Goal: Task Accomplishment & Management: Use online tool/utility

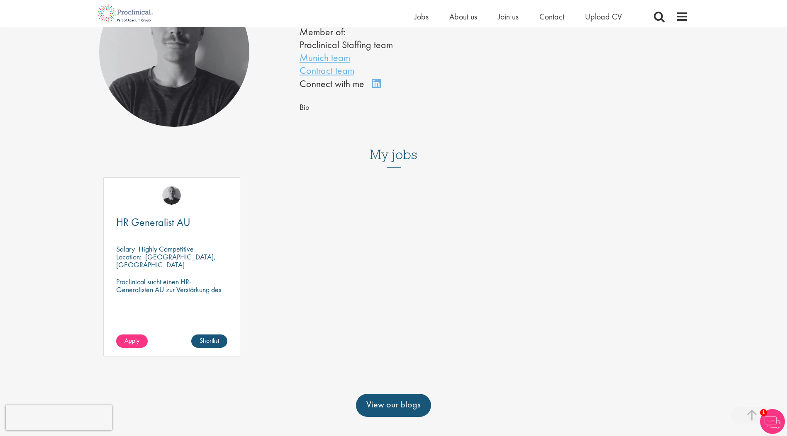
scroll to position [166, 0]
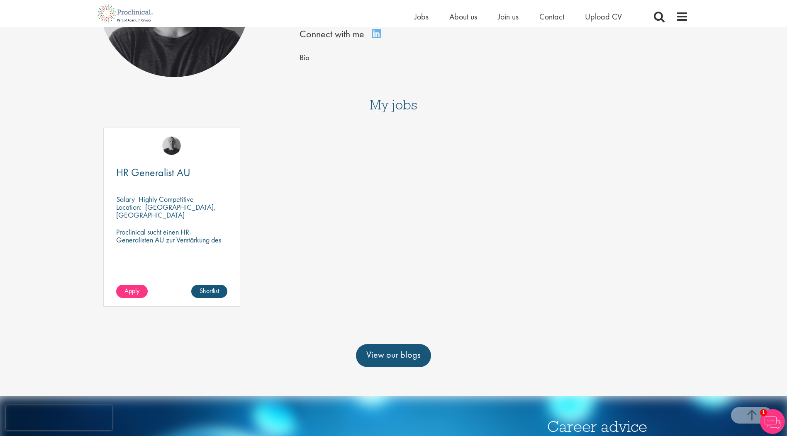
click at [187, 239] on p "Proclinical sucht einen HR-Generalisten AU zur Verstärkung des Teams unseres Ku…" at bounding box center [171, 244] width 111 height 32
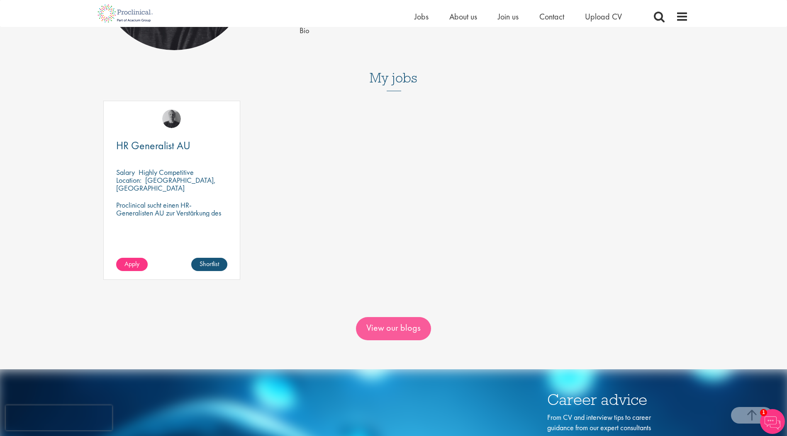
scroll to position [207, 0]
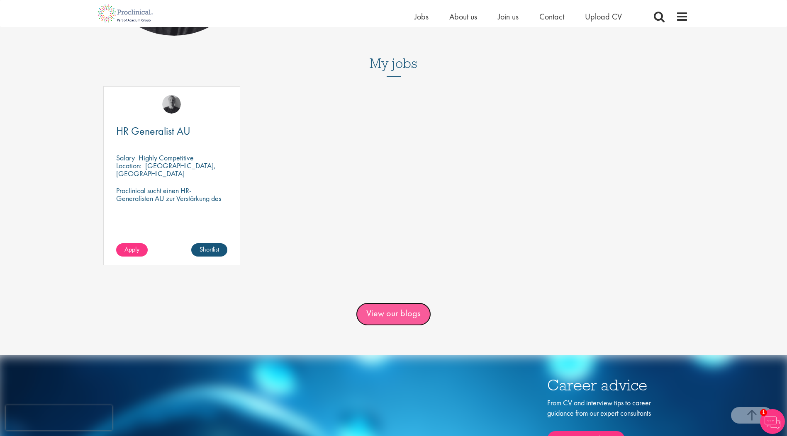
click at [400, 319] on link "View our blogs" at bounding box center [393, 314] width 75 height 23
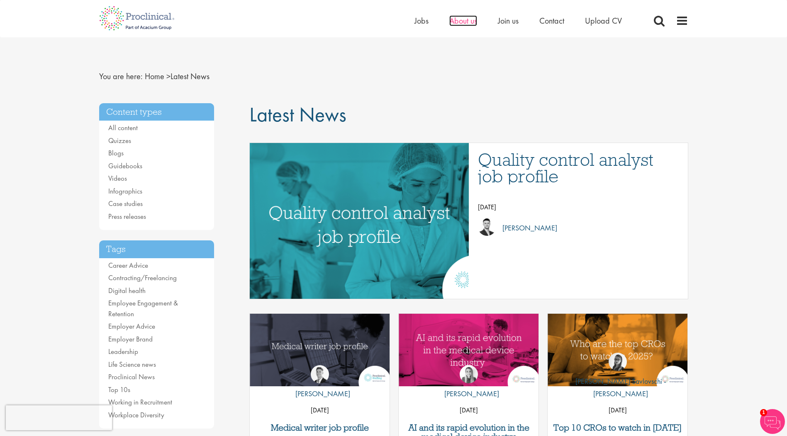
click at [464, 20] on span "About us" at bounding box center [463, 20] width 28 height 11
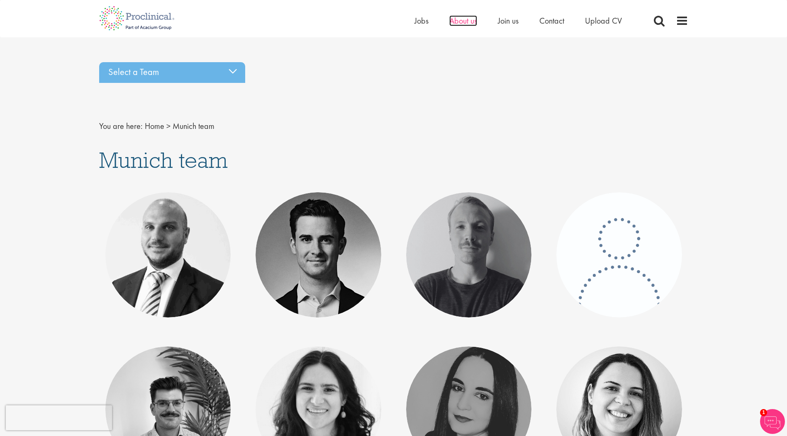
click at [454, 19] on span "About us" at bounding box center [463, 20] width 28 height 11
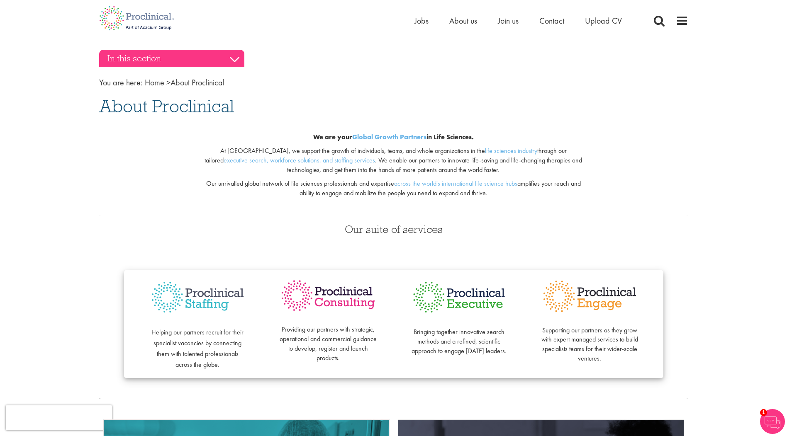
click at [163, 64] on h3 "In this section" at bounding box center [171, 58] width 145 height 17
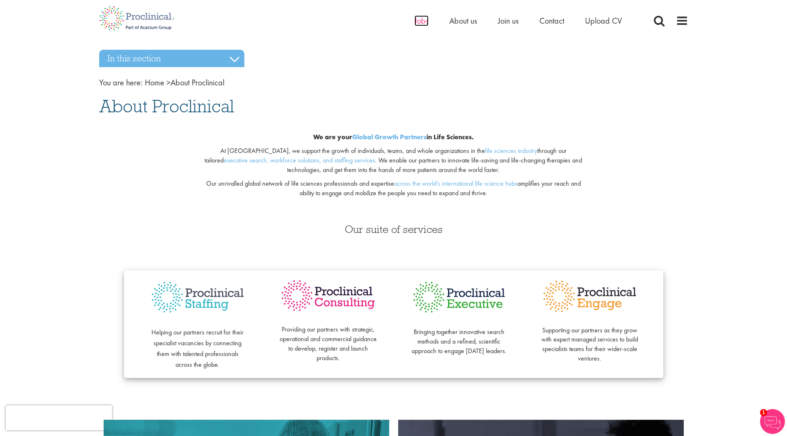
click at [426, 19] on span "Jobs" at bounding box center [421, 20] width 14 height 11
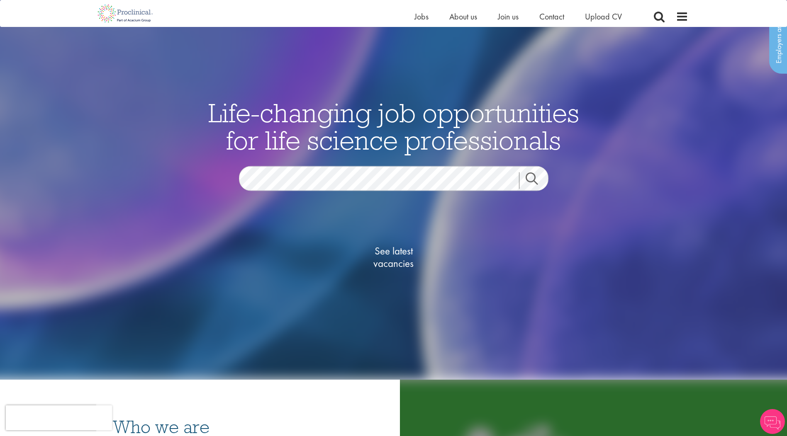
scroll to position [83, 0]
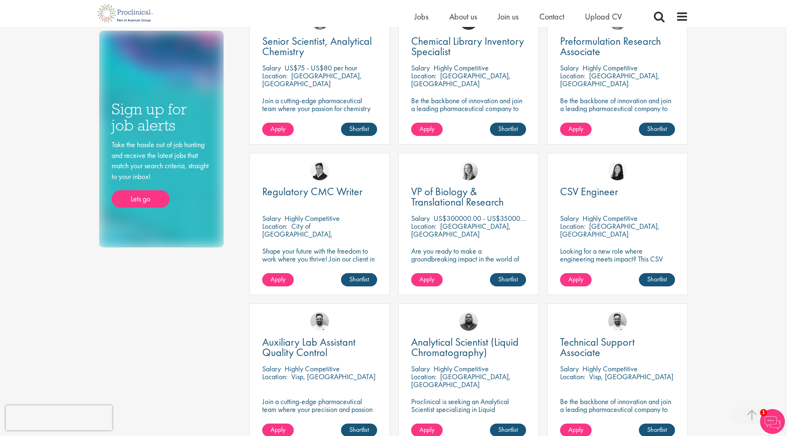
scroll to position [456, 0]
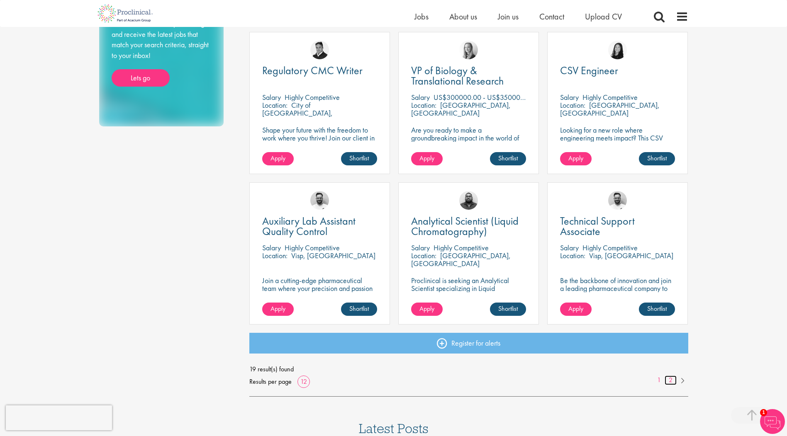
click at [670, 379] on link "2" at bounding box center [671, 381] width 12 height 10
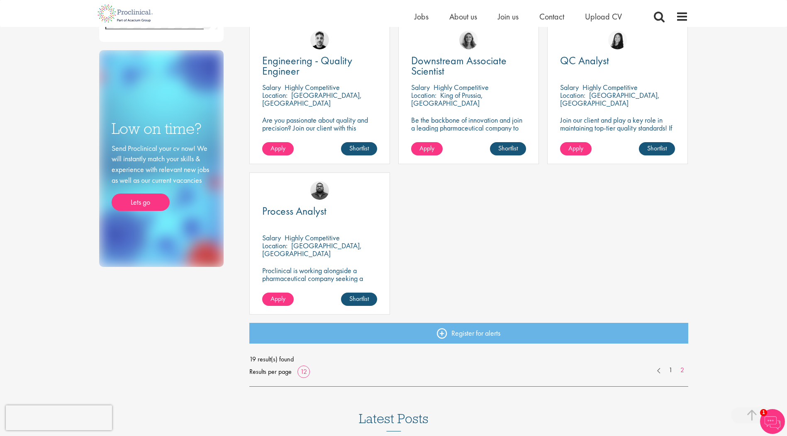
scroll to position [498, 0]
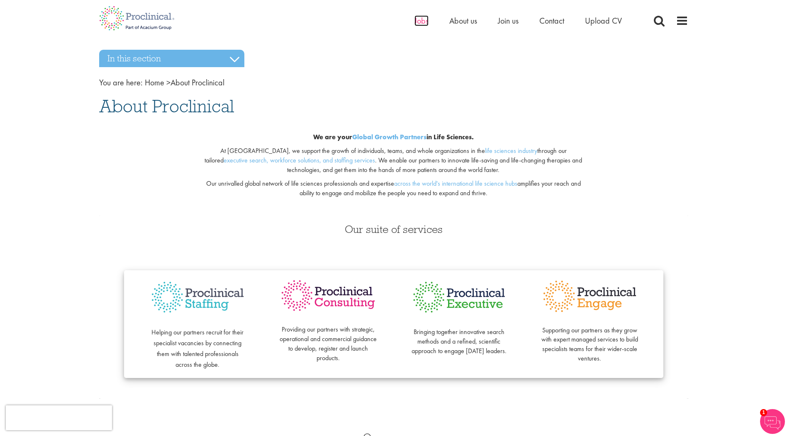
click at [423, 21] on span "Jobs" at bounding box center [421, 20] width 14 height 11
